Goal: Find specific page/section: Find specific page/section

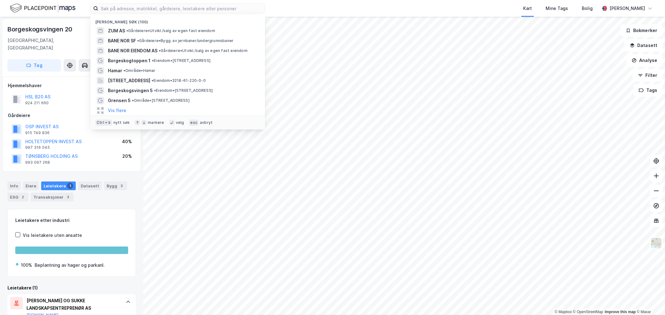
click at [156, 12] on input at bounding box center [181, 8] width 166 height 9
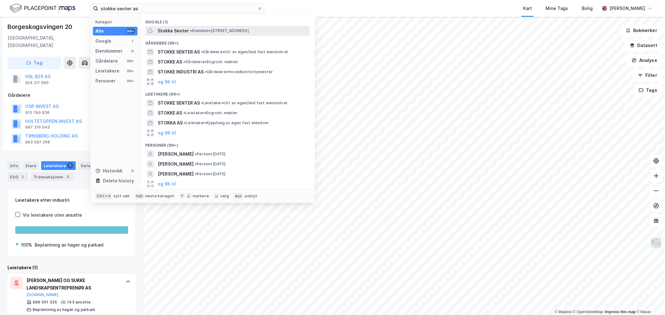
type input "stokke senter as"
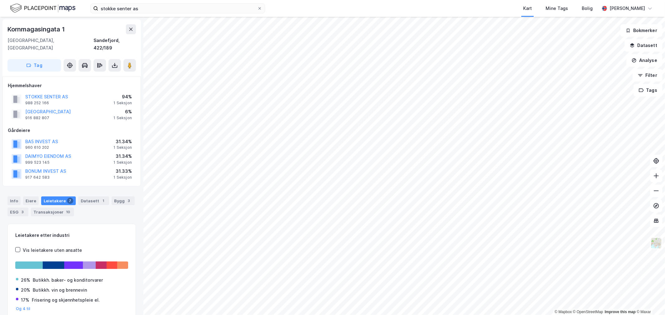
scroll to position [20, 0]
